Goal: Task Accomplishment & Management: Use online tool/utility

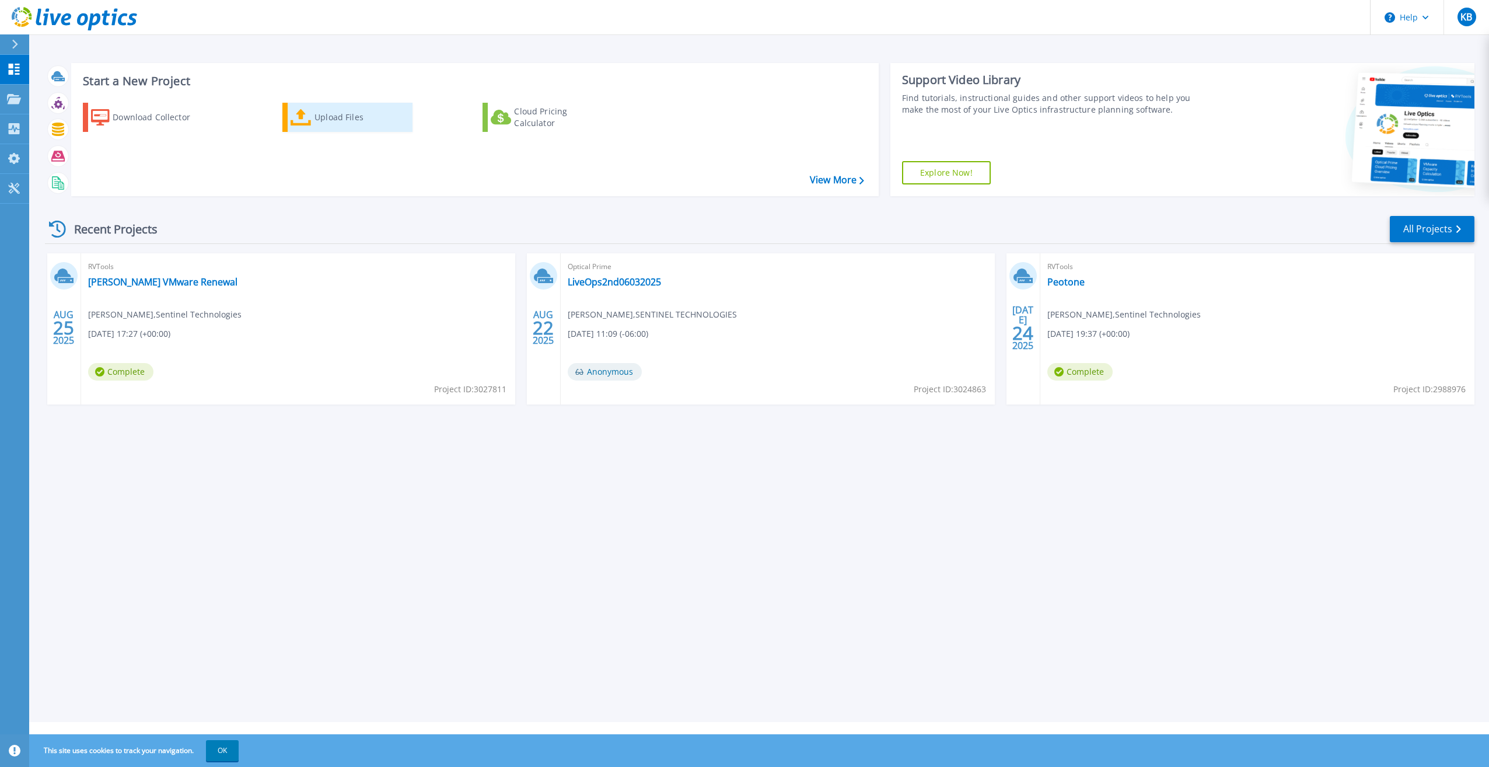
click at [379, 125] on div "Upload Files" at bounding box center [360, 117] width 93 height 23
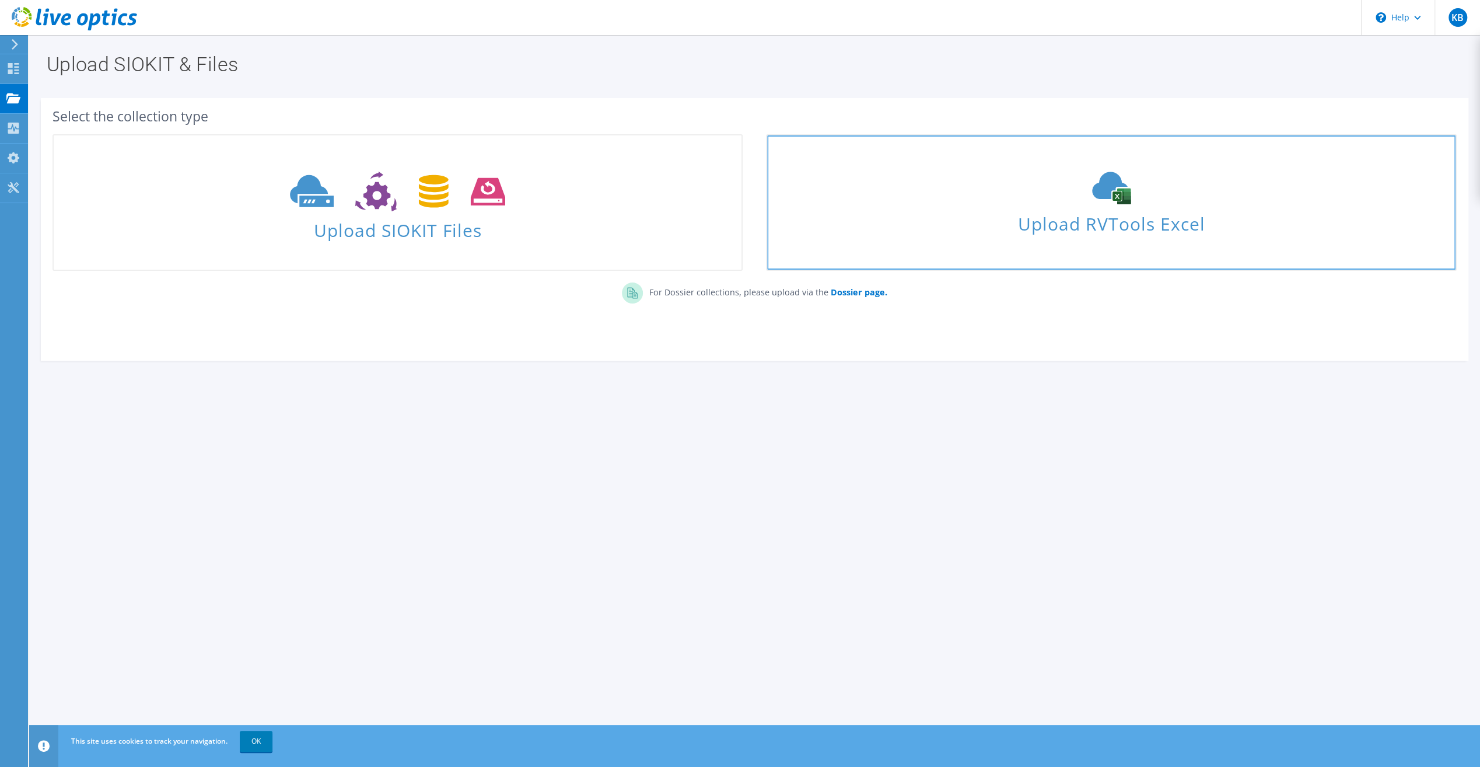
click at [867, 217] on span "Upload RVTools Excel" at bounding box center [1111, 220] width 688 height 25
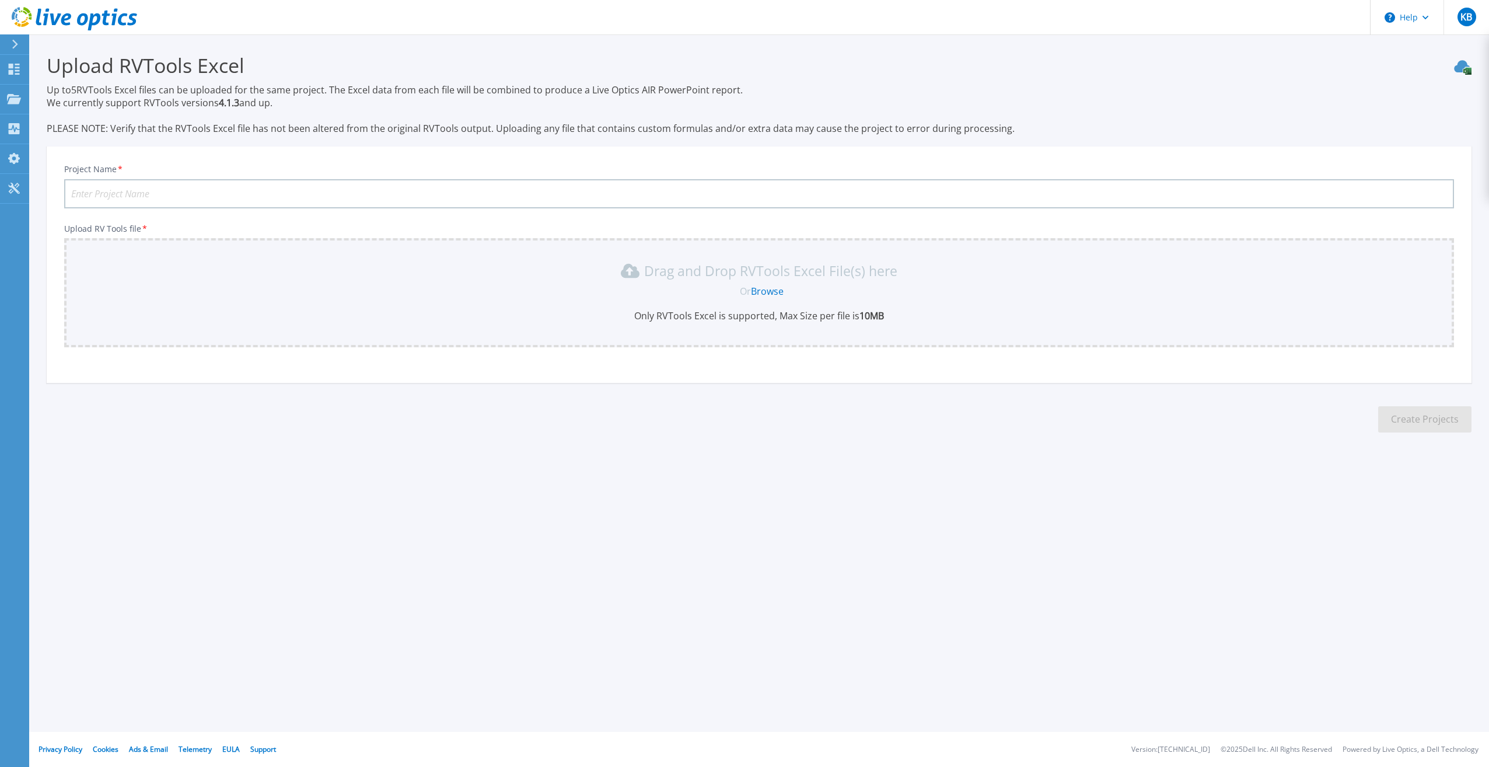
click at [333, 186] on input "Project Name *" at bounding box center [759, 193] width 1390 height 29
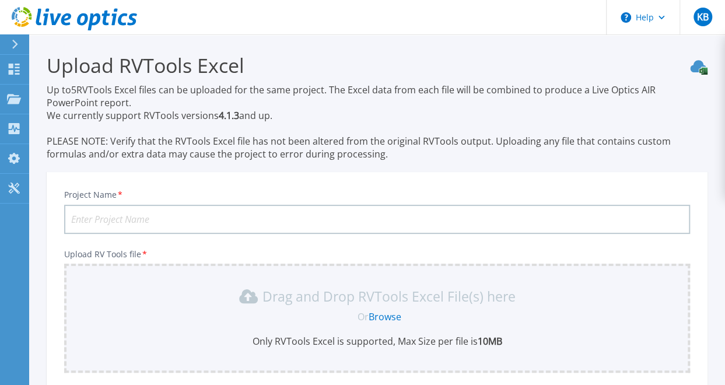
click at [167, 213] on input "Project Name *" at bounding box center [377, 219] width 626 height 29
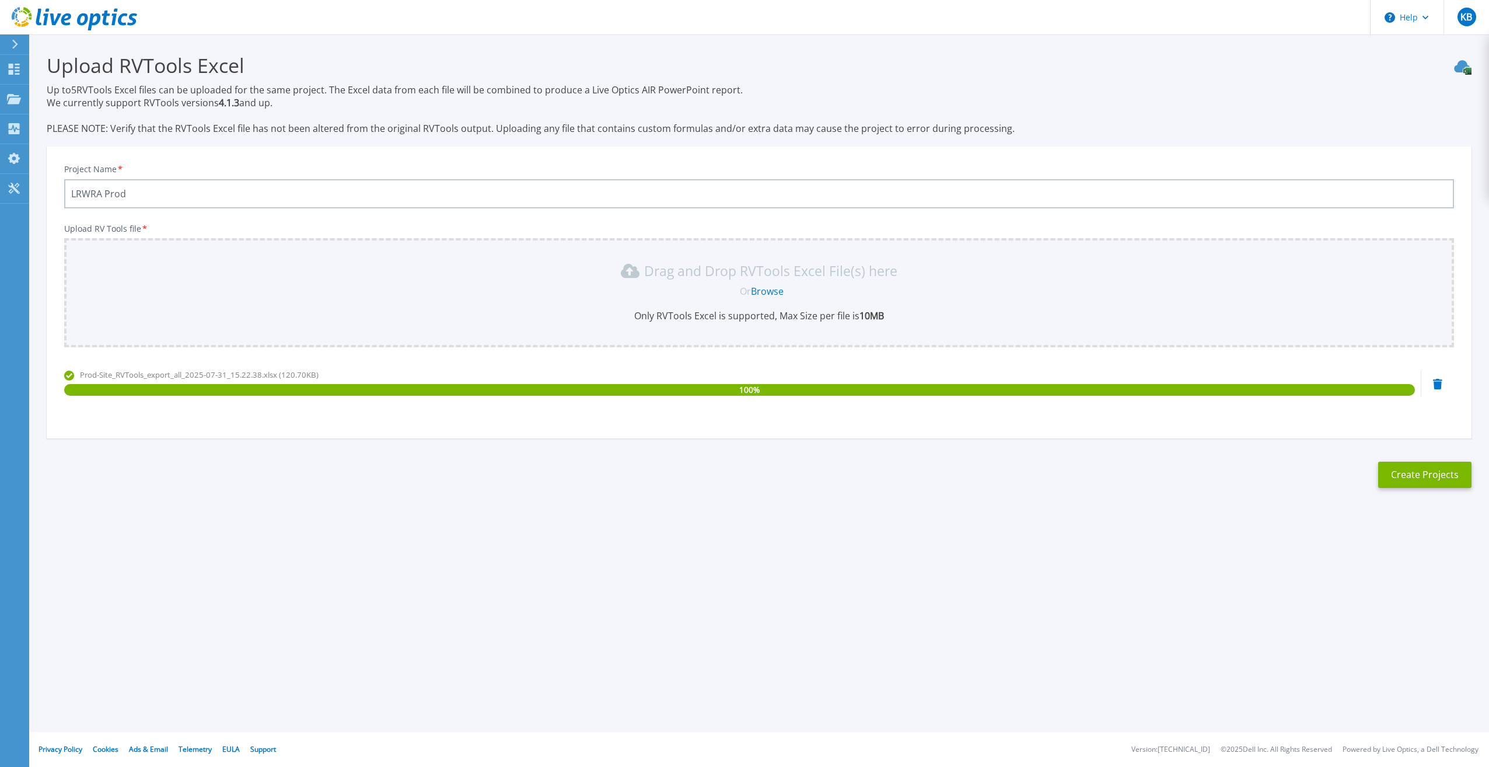
type input "LRWRA Prod"
click at [1427, 539] on div "Upload RVTools Excel Up to 5 RVTools Excel files can be uploaded for the same p…" at bounding box center [744, 279] width 1489 height 559
click at [1431, 477] on button "Create Projects" at bounding box center [1424, 474] width 93 height 26
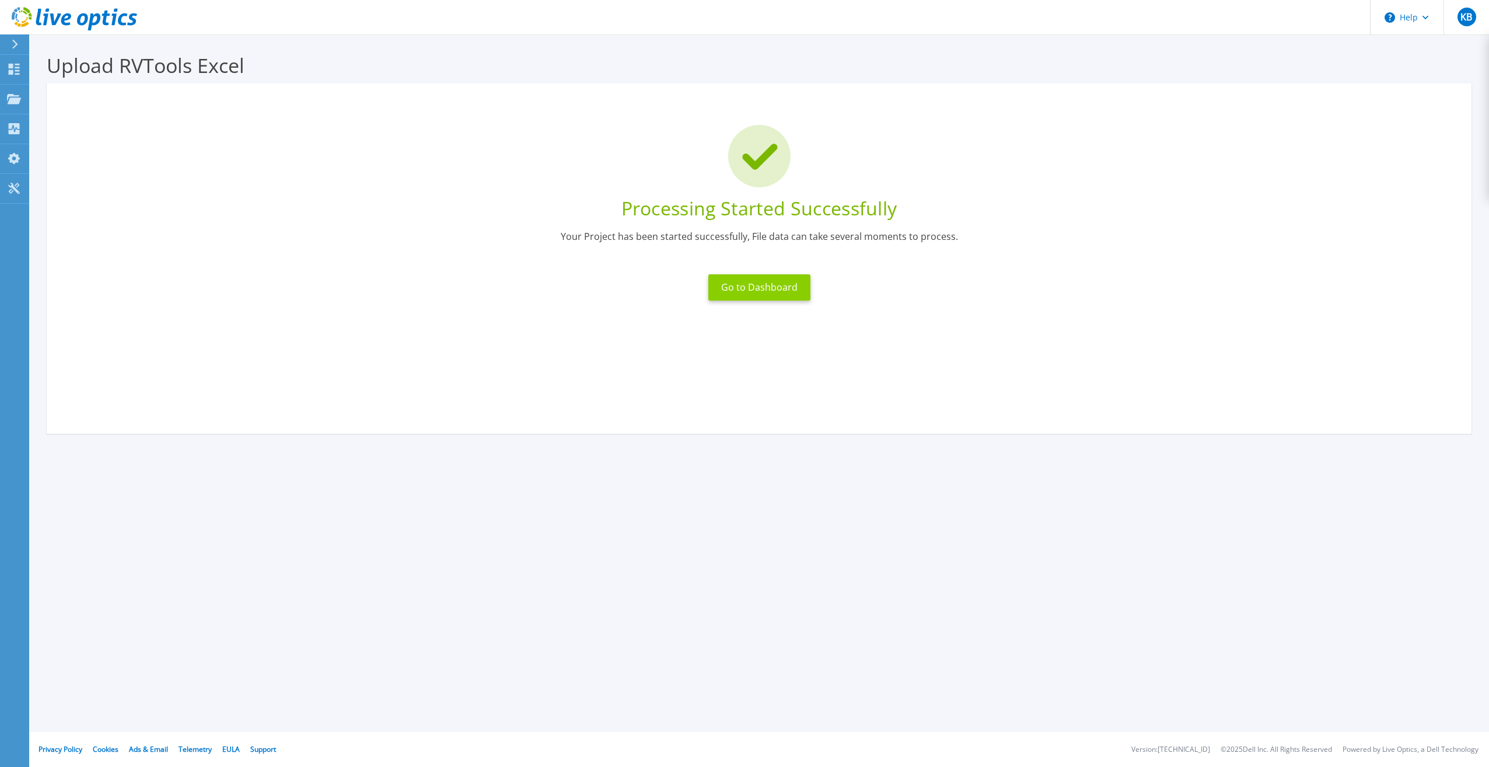
click at [764, 286] on button "Go to Dashboard" at bounding box center [759, 287] width 102 height 26
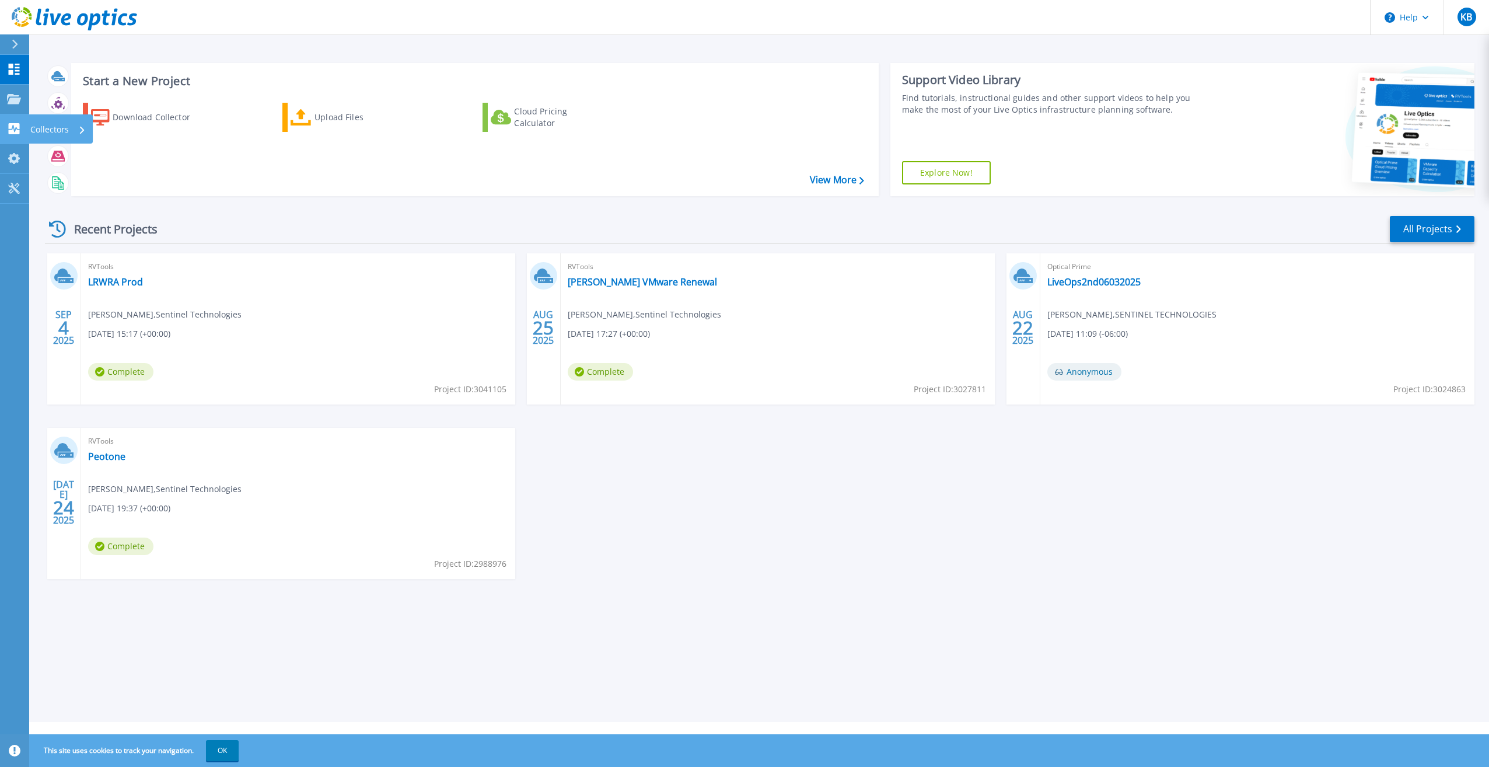
click at [44, 128] on p "Collectors" at bounding box center [49, 129] width 39 height 30
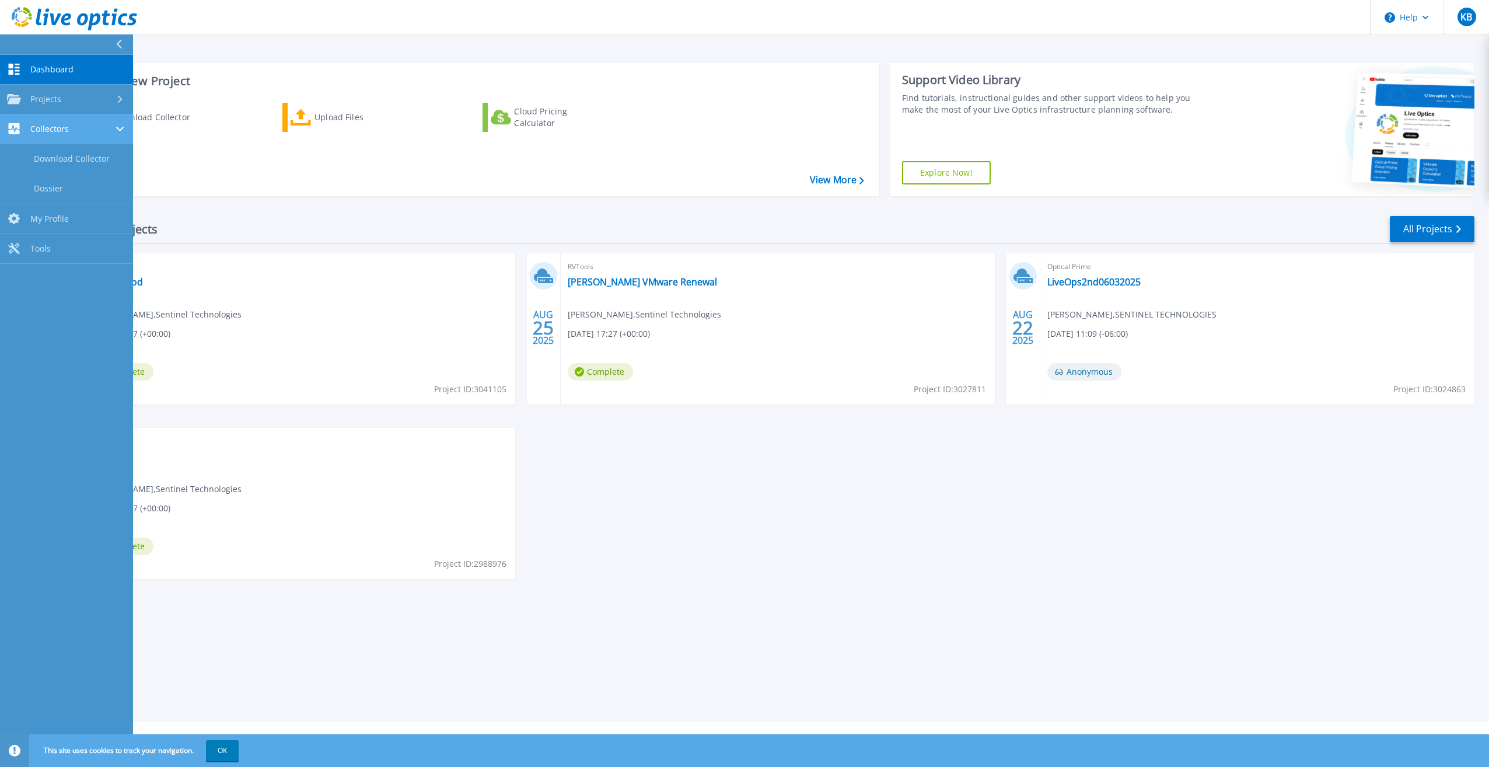
click at [44, 128] on span "Collectors" at bounding box center [49, 129] width 39 height 11
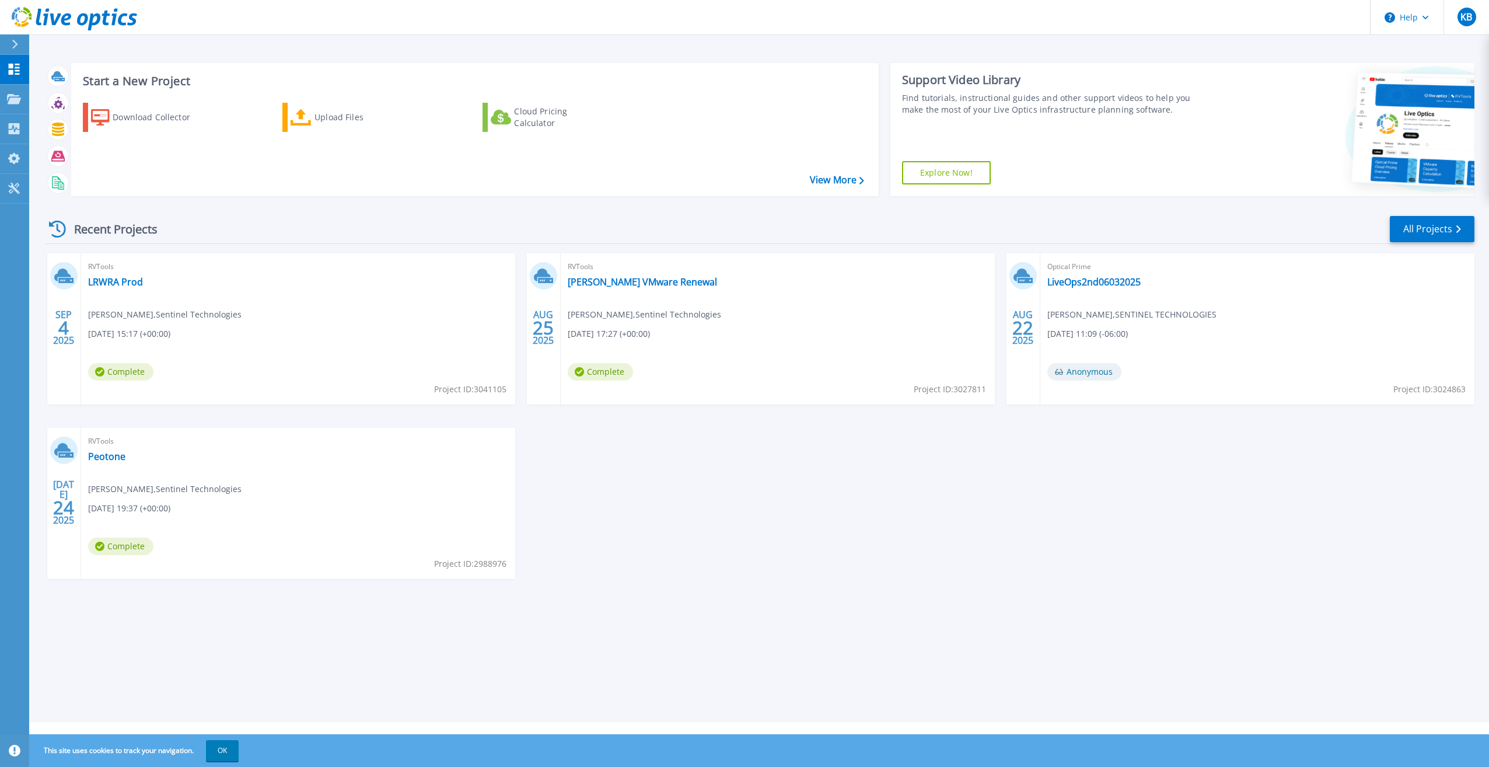
click at [678, 571] on div "SEP 4 2025 RVTools LRWRA Prod Kory Billingsley , Sentinel Technologies 09/04/20…" at bounding box center [755, 427] width 1439 height 349
click at [15, 96] on icon at bounding box center [14, 99] width 14 height 10
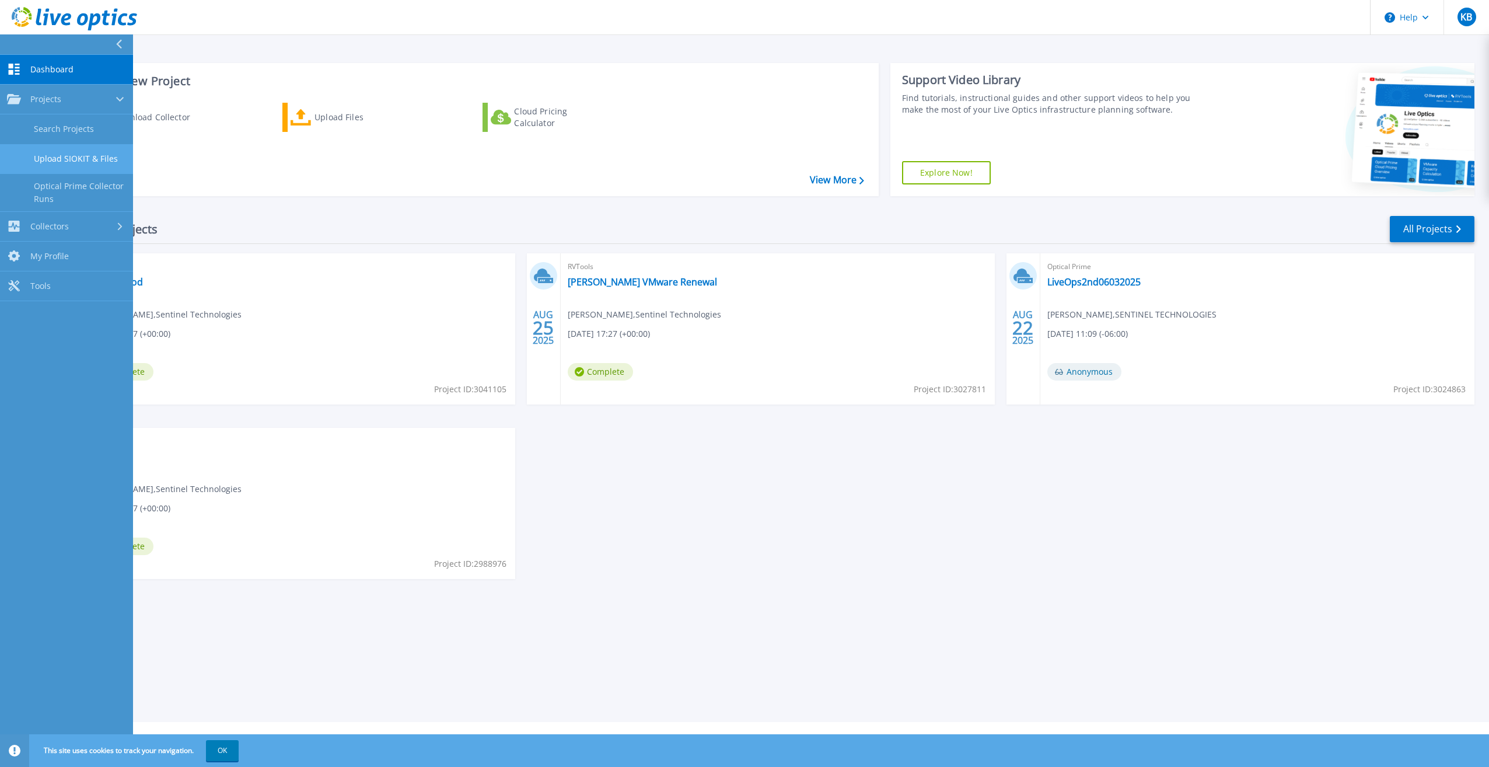
click at [85, 159] on link "Upload SIOKIT & Files" at bounding box center [66, 159] width 133 height 30
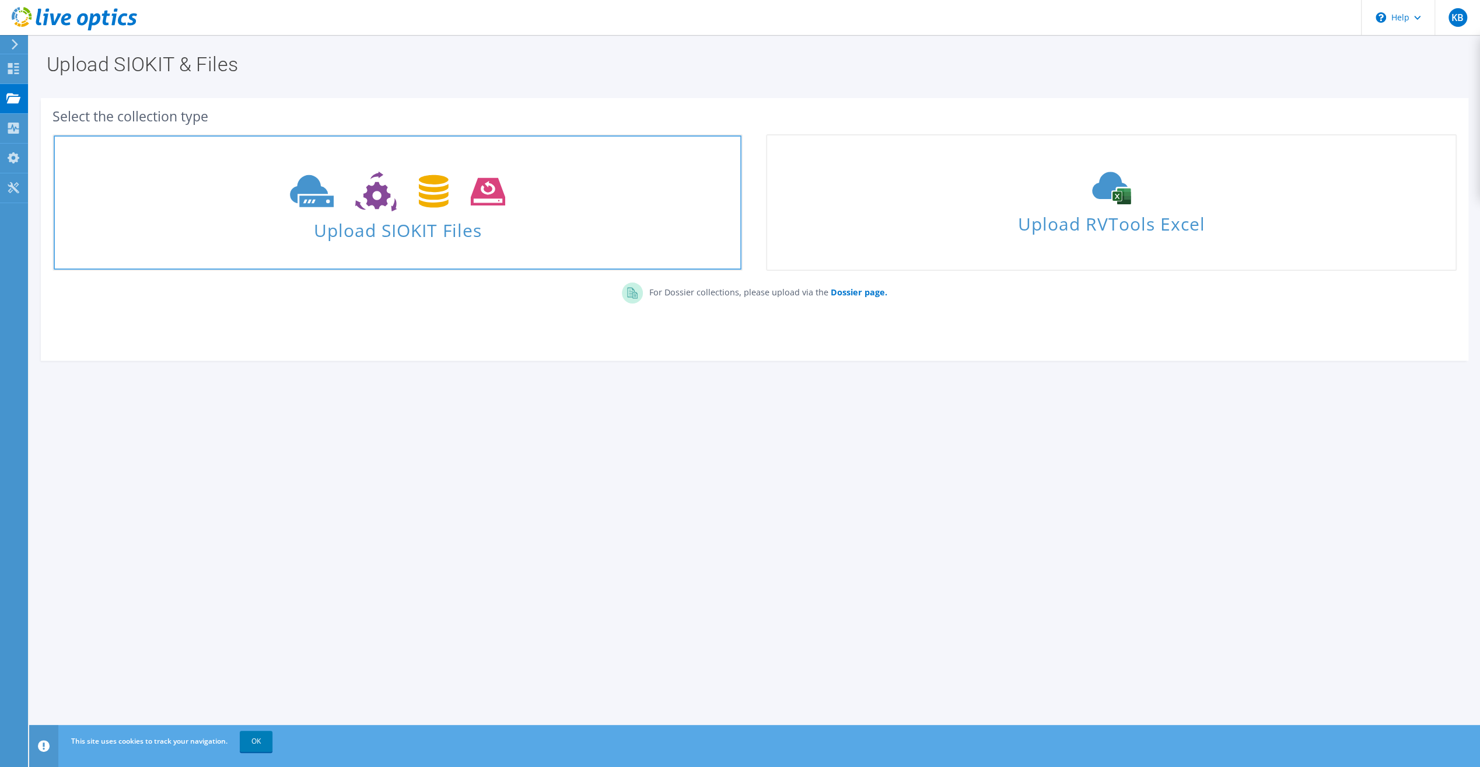
click at [428, 232] on span "Upload SIOKIT Files" at bounding box center [398, 226] width 688 height 25
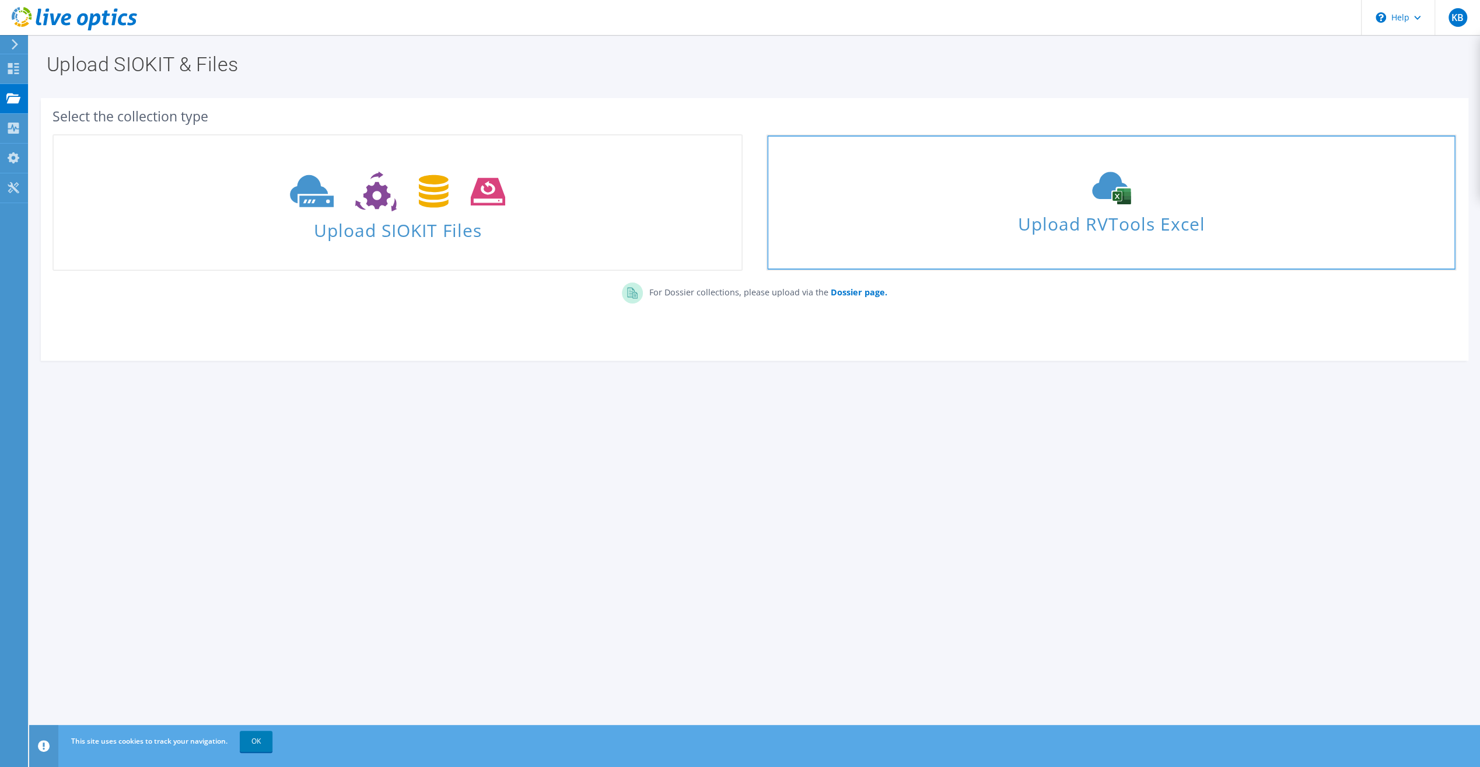
click at [1166, 202] on icon at bounding box center [1111, 188] width 175 height 33
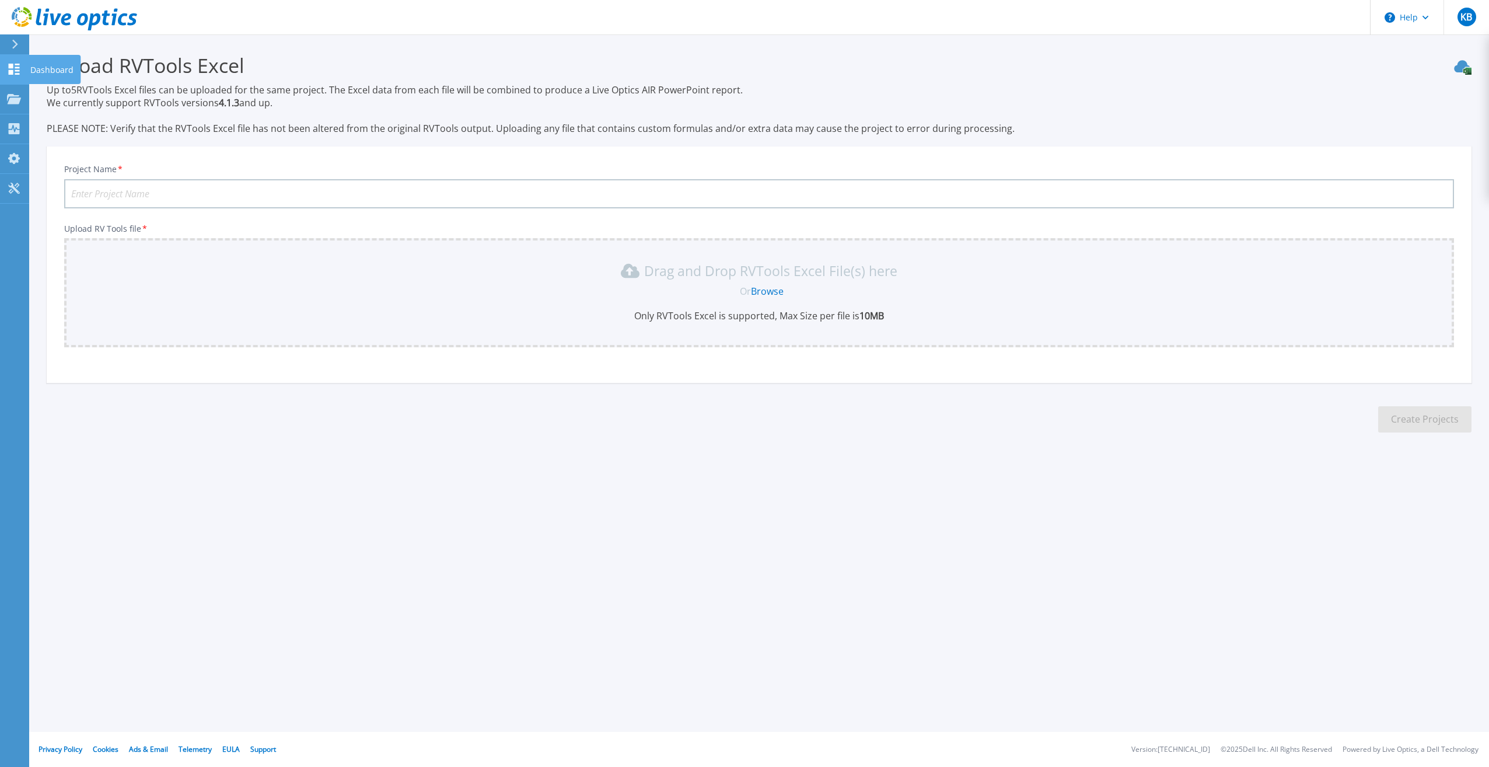
click at [12, 68] on icon at bounding box center [14, 69] width 11 height 11
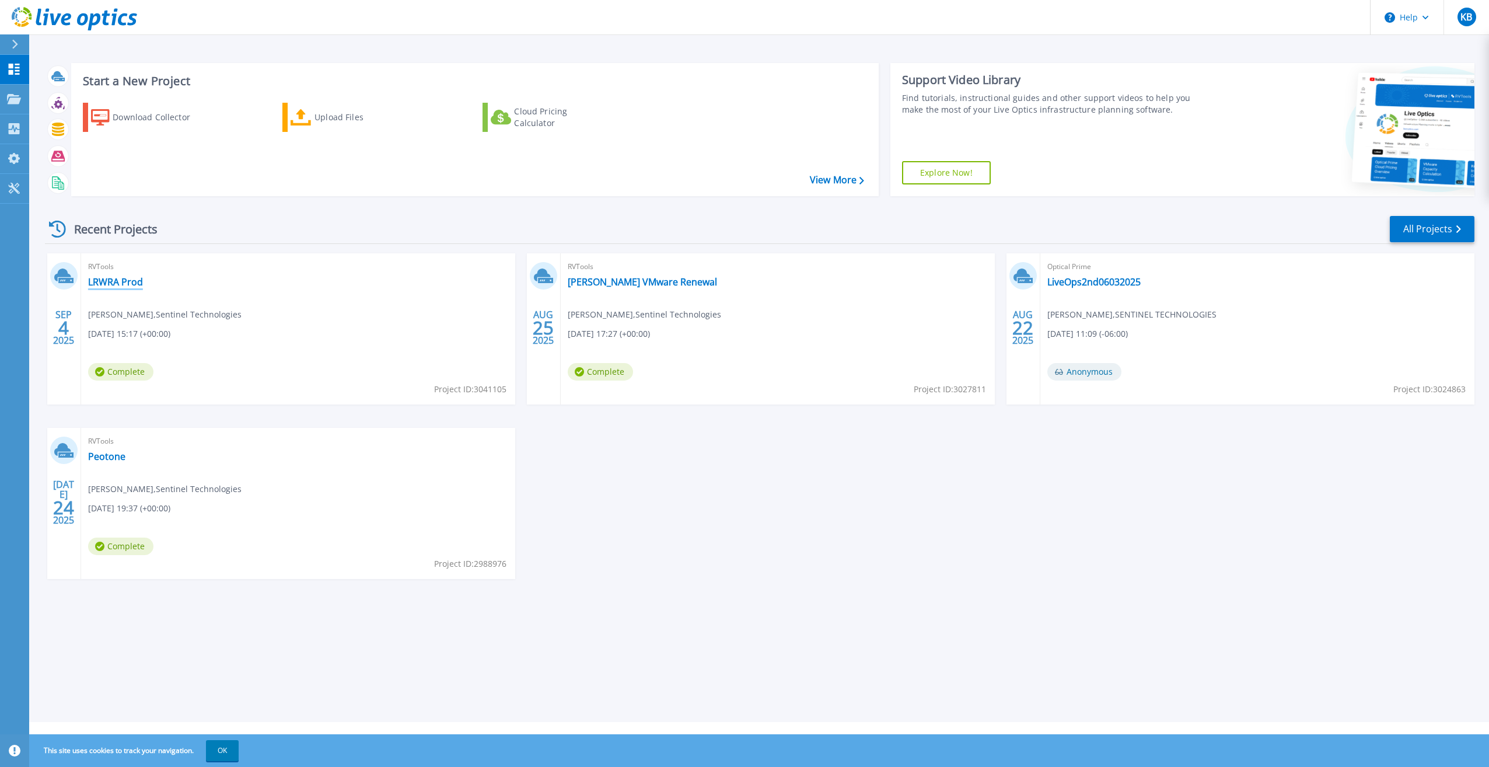
click at [119, 278] on link "LRWRA Prod" at bounding box center [115, 282] width 55 height 12
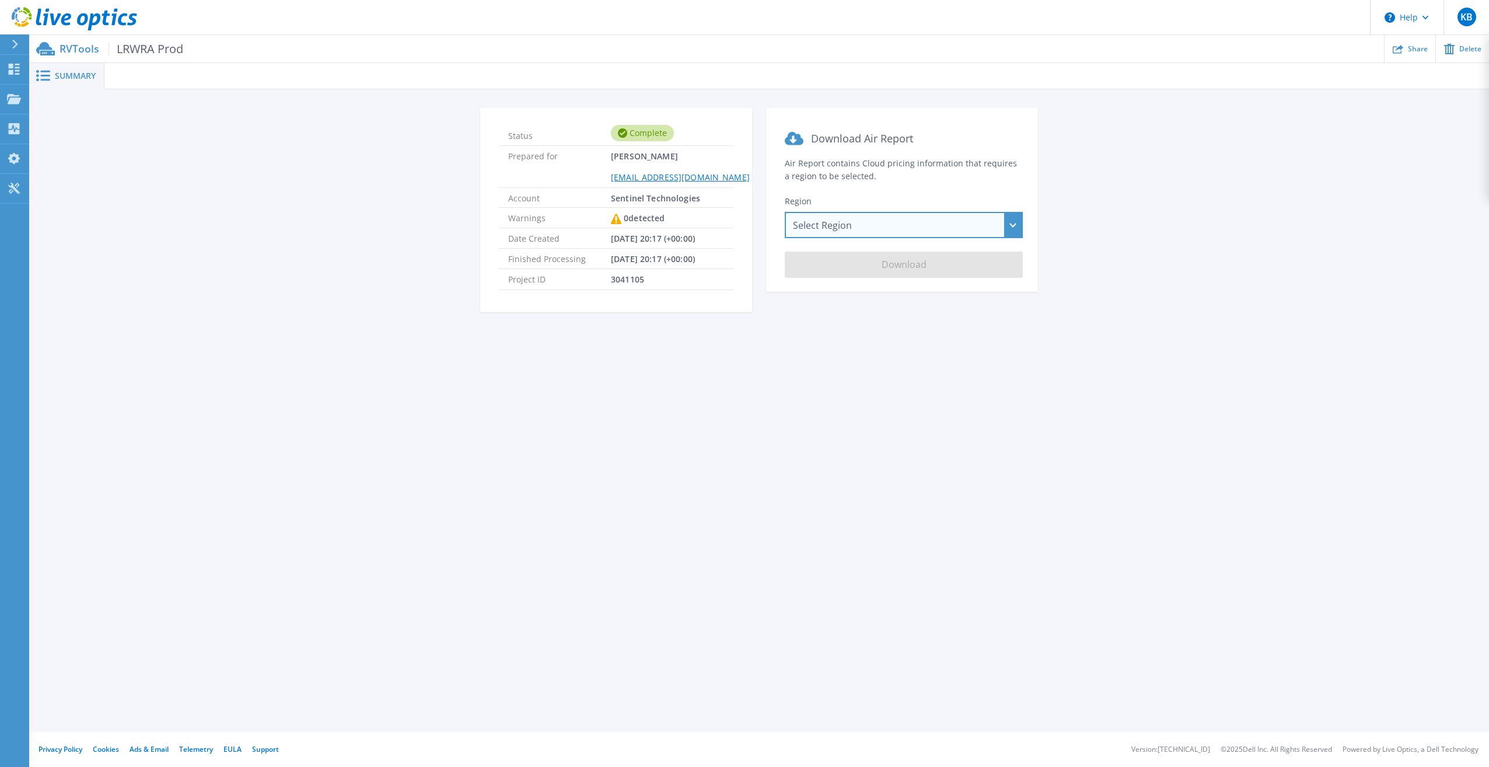
click at [859, 225] on div "Select Region [GEOGRAPHIC_DATA] ([GEOGRAPHIC_DATA]) [GEOGRAPHIC_DATA] ([GEOGRAP…" at bounding box center [904, 225] width 238 height 26
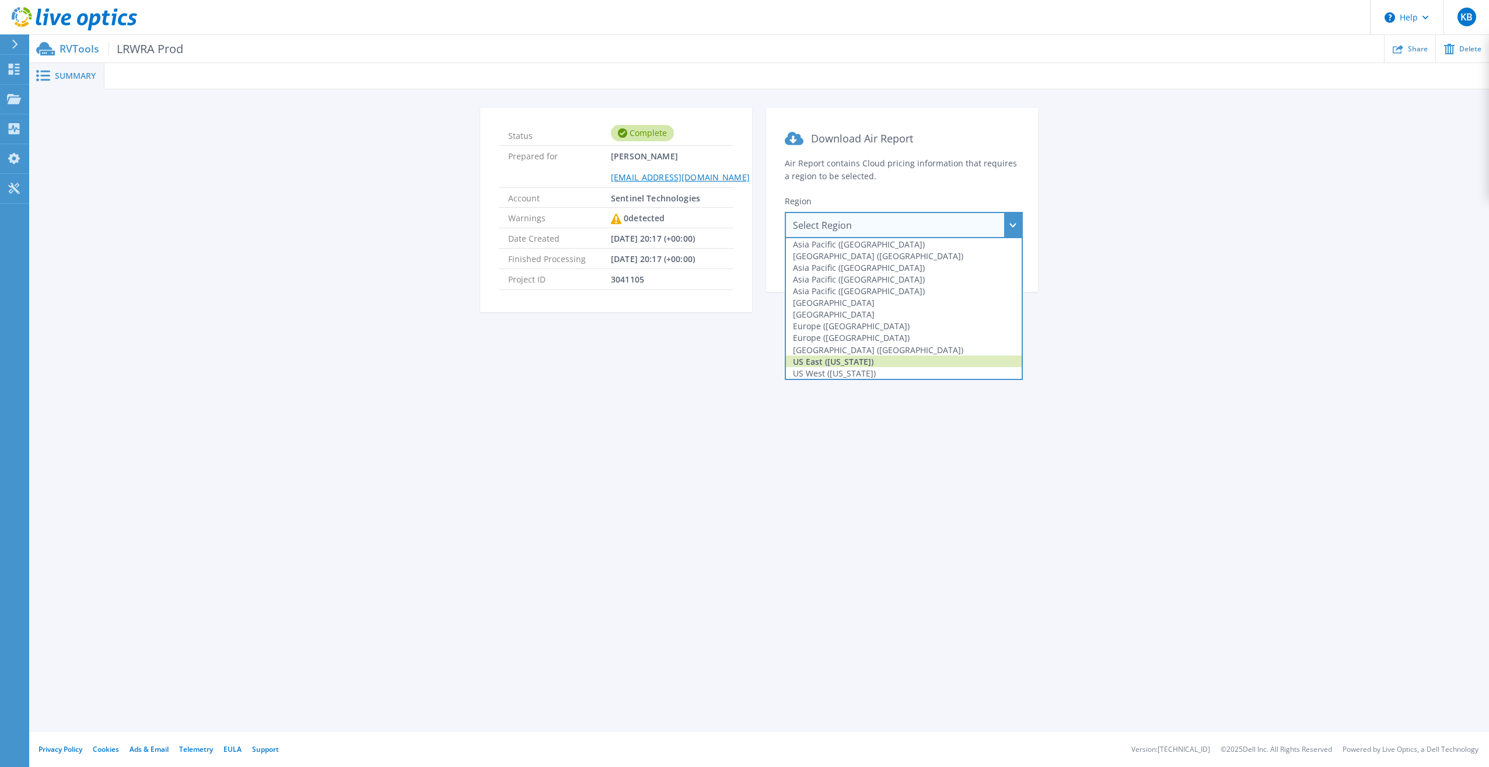
click at [856, 356] on div "US East ([US_STATE])" at bounding box center [904, 361] width 236 height 12
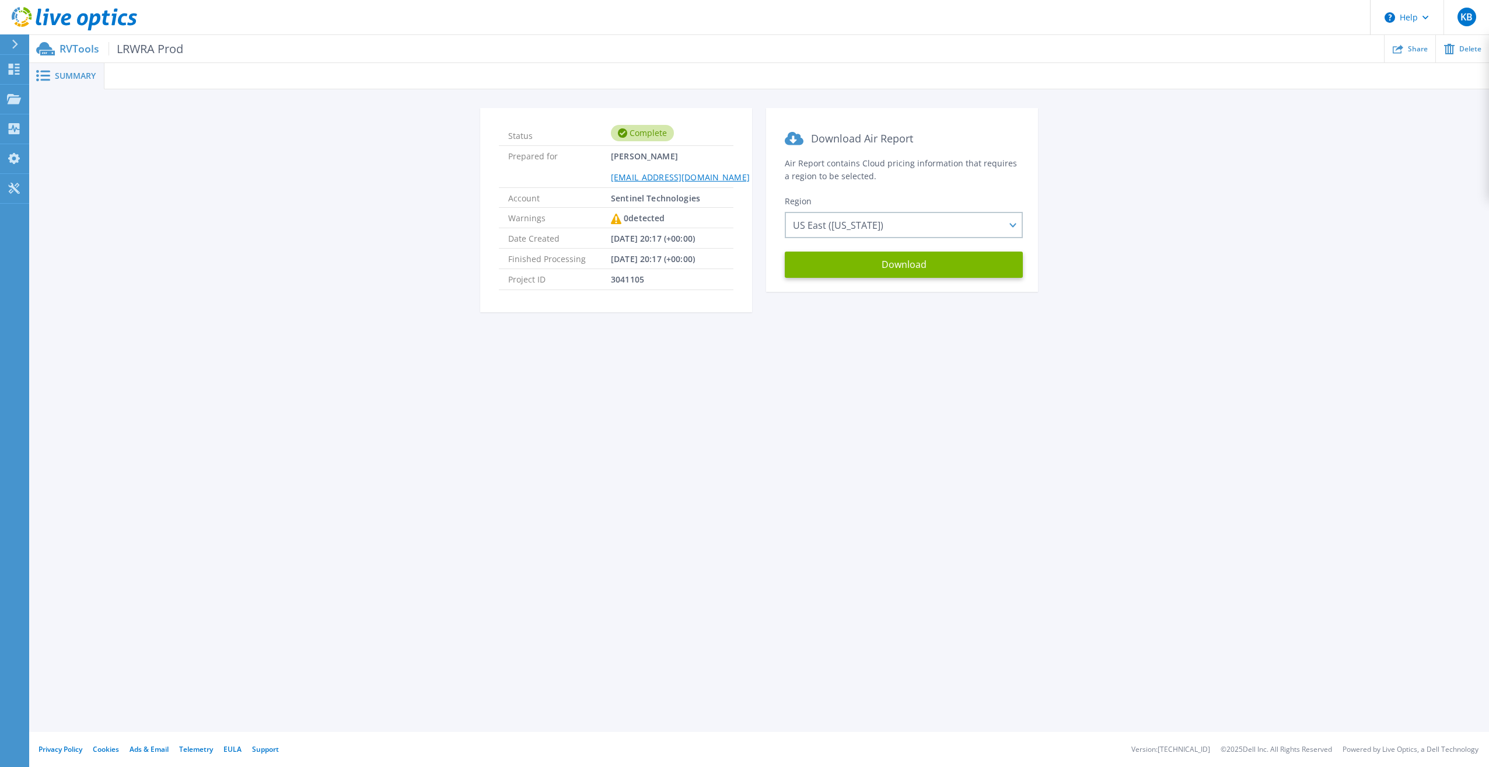
click at [824, 357] on div "Summary Status Complete Prepared for [PERSON_NAME] [EMAIL_ADDRESS][DOMAIN_NAME]…" at bounding box center [759, 366] width 1460 height 732
click at [130, 45] on span "LRWRA Prod" at bounding box center [146, 48] width 75 height 13
click at [884, 272] on button "Download" at bounding box center [904, 264] width 238 height 26
